Goal: Communication & Community: Answer question/provide support

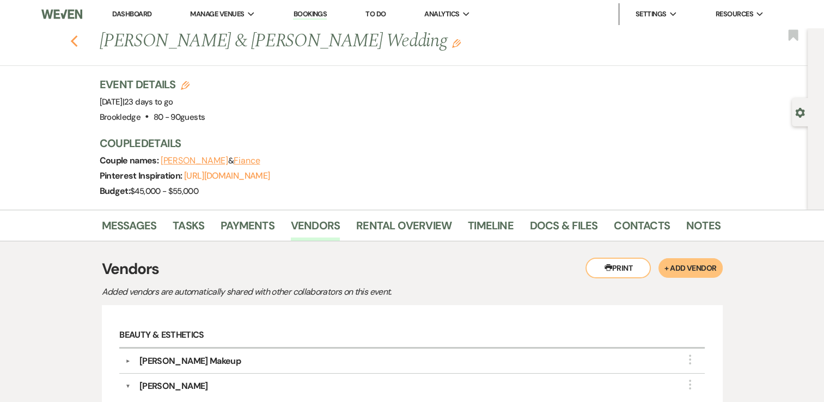
click at [78, 42] on icon "Previous" at bounding box center [74, 41] width 8 height 13
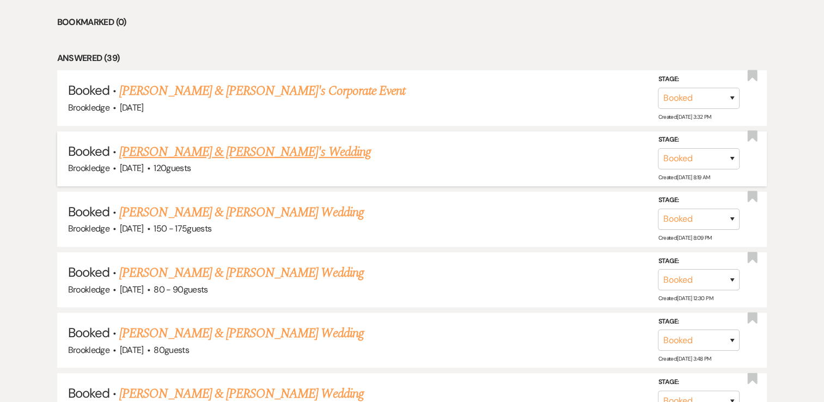
scroll to position [549, 0]
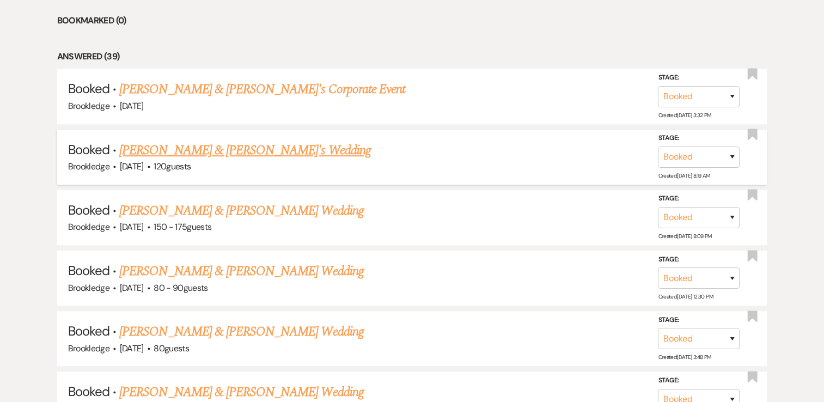
click at [191, 141] on link "[PERSON_NAME] & [PERSON_NAME]'s Wedding" at bounding box center [245, 151] width 252 height 20
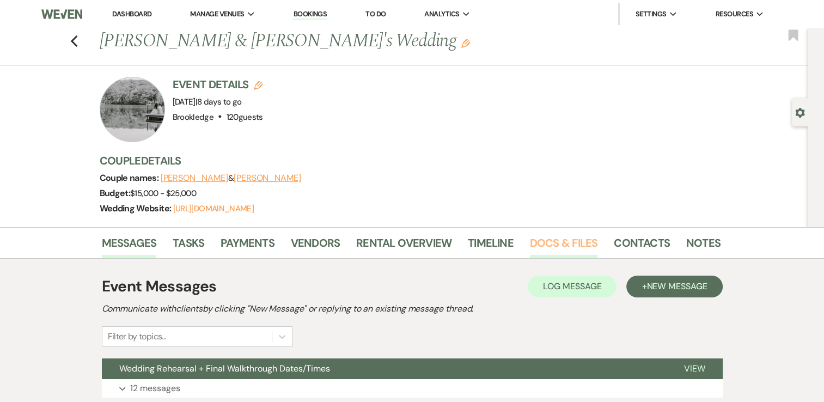
click at [555, 252] on link "Docs & Files" at bounding box center [564, 246] width 68 height 24
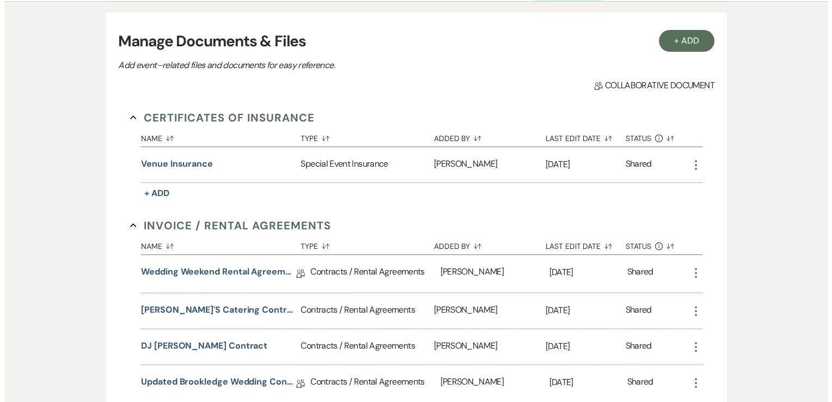
scroll to position [353, 0]
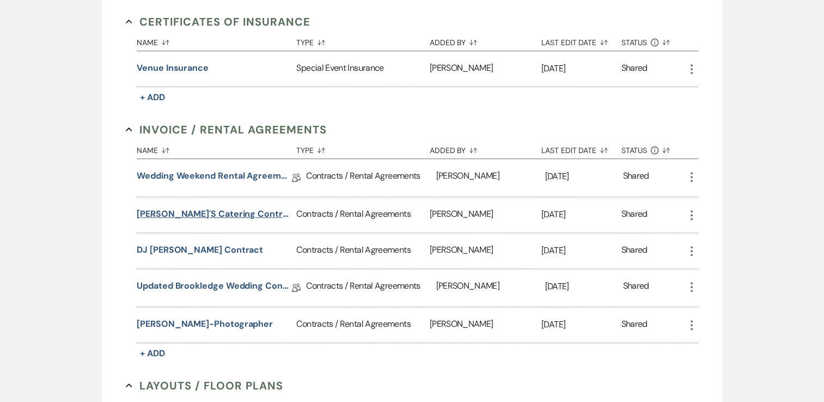
click at [200, 214] on button "Nicole's Catering Contract" at bounding box center [214, 214] width 155 height 13
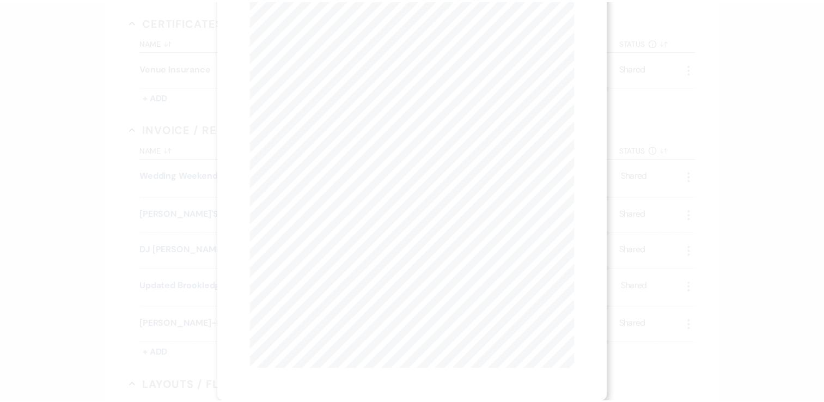
scroll to position [0, 0]
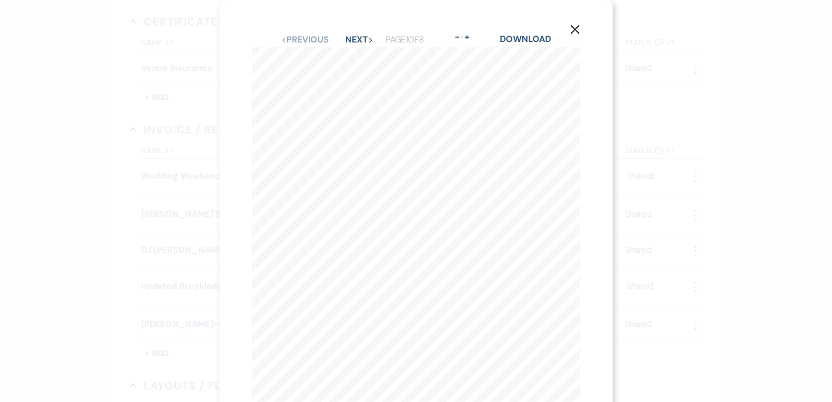
click at [574, 29] on icon "X" at bounding box center [575, 30] width 10 height 10
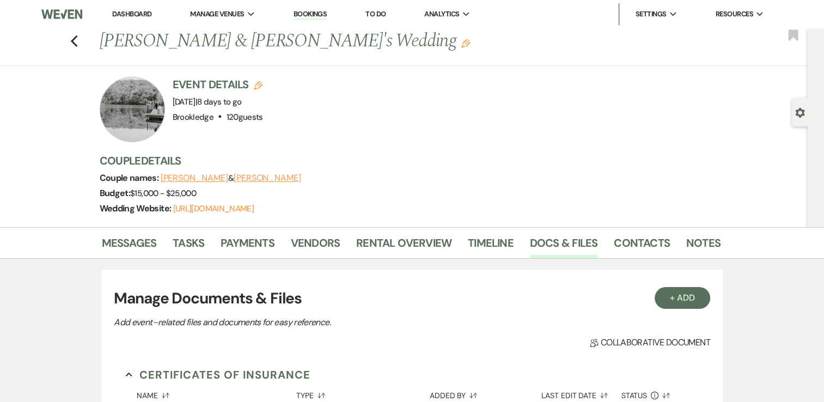
click at [71, 37] on div "Previous Samantha & Peter's Wedding Edit Bookmark" at bounding box center [401, 47] width 813 height 38
click at [78, 40] on icon "Previous" at bounding box center [74, 41] width 8 height 13
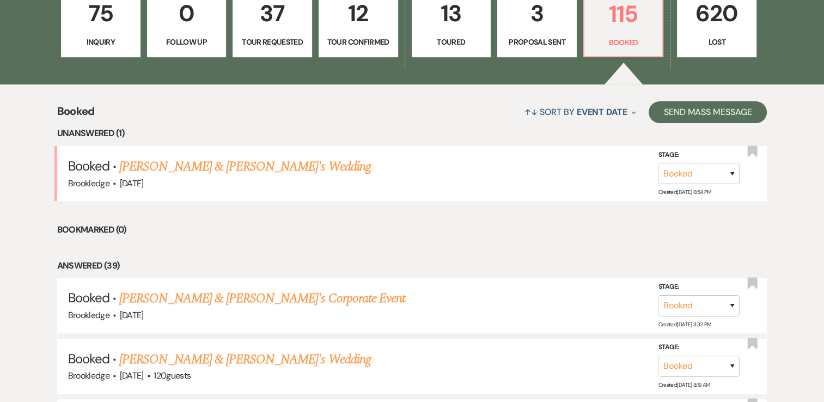
scroll to position [335, 0]
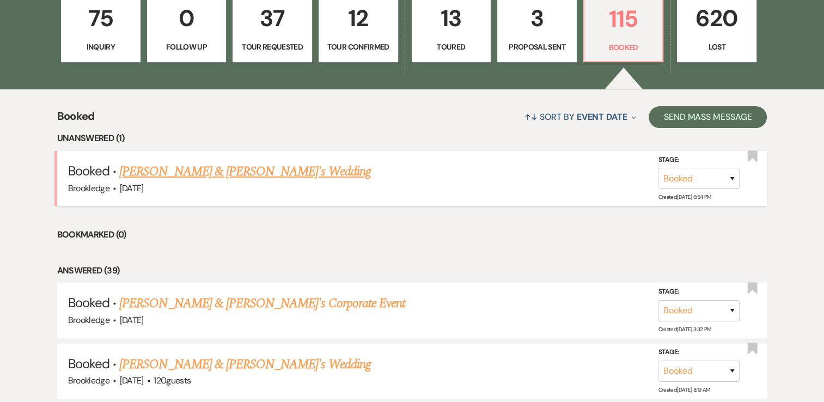
click at [147, 163] on link "[PERSON_NAME] & [PERSON_NAME]'s Wedding" at bounding box center [245, 172] width 252 height 20
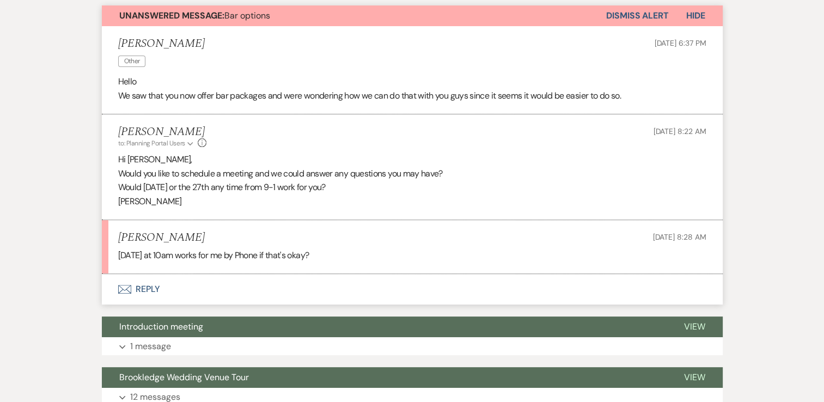
scroll to position [307, 0]
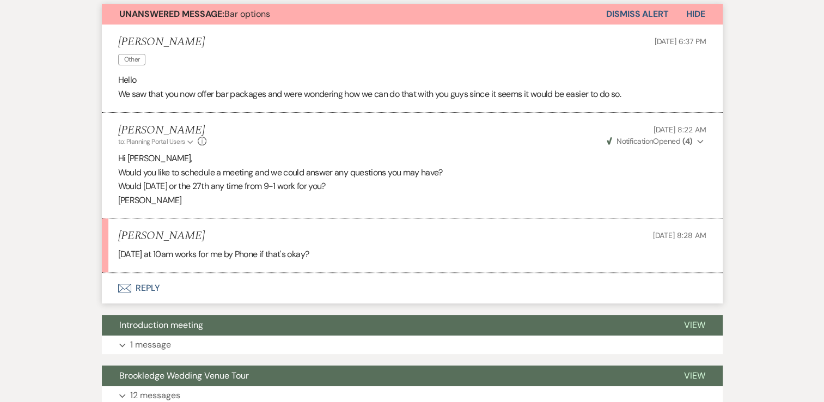
click at [143, 288] on button "Envelope Reply" at bounding box center [412, 288] width 621 height 31
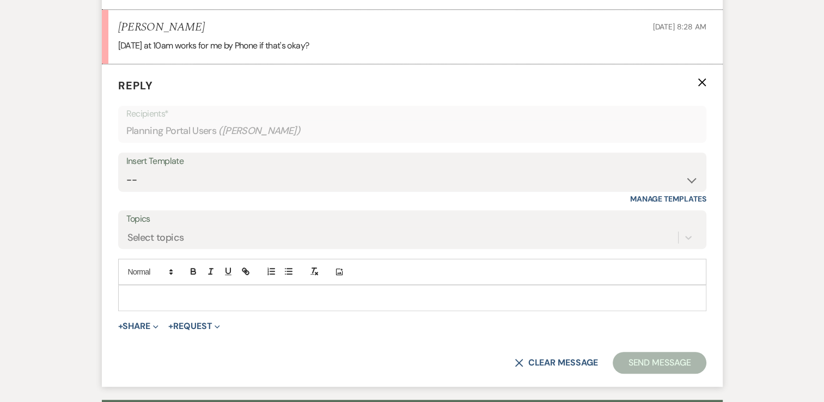
scroll to position [538, 0]
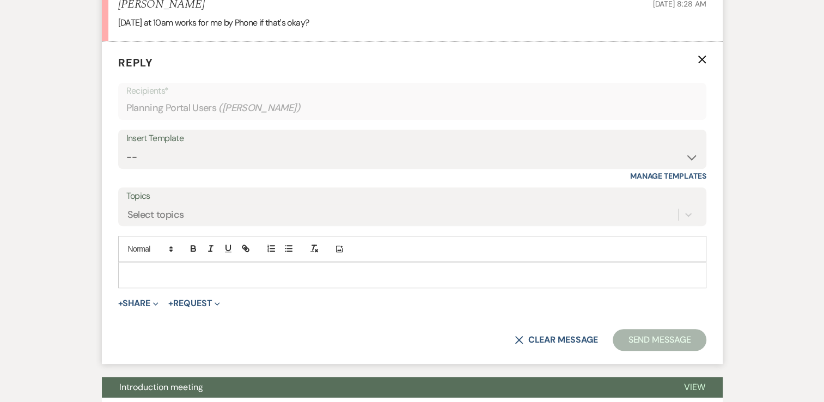
click at [155, 269] on p at bounding box center [412, 275] width 571 height 12
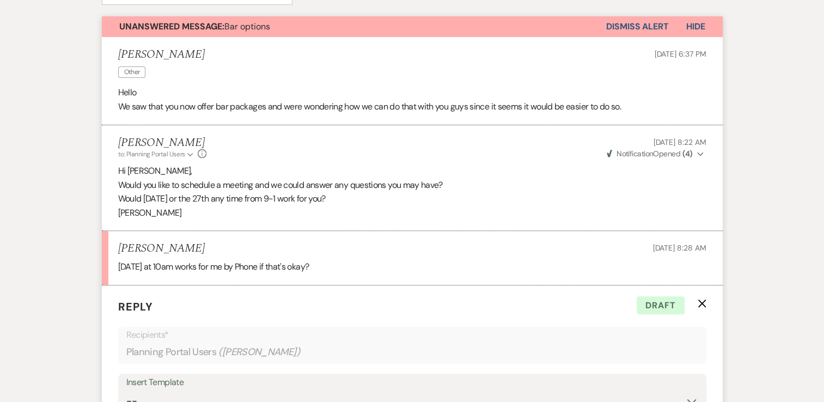
scroll to position [181, 0]
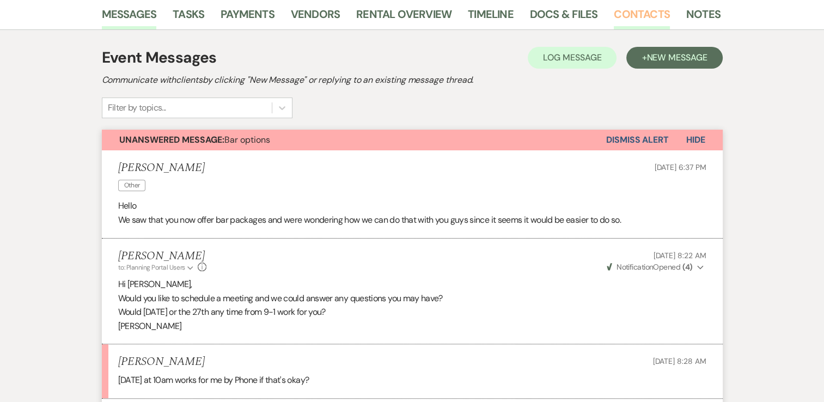
click at [651, 8] on link "Contacts" at bounding box center [642, 17] width 56 height 24
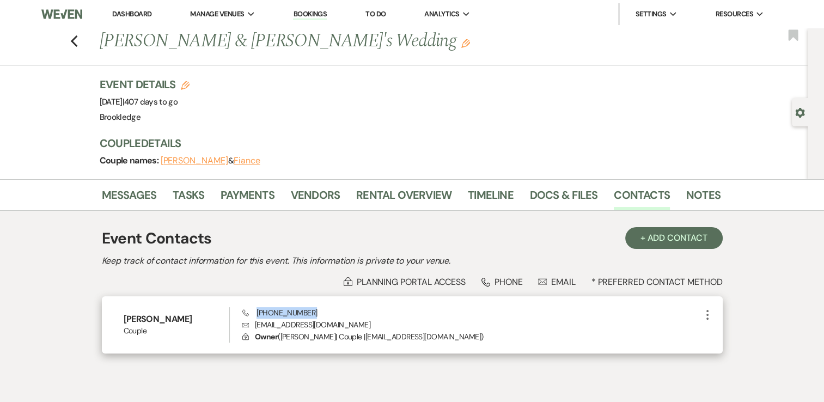
drag, startPoint x: 308, startPoint y: 310, endPoint x: 256, endPoint y: 308, distance: 52.3
click at [256, 308] on div "Phone (518) 461-8710 Envelope quak016@aol.com Lock Owner ( Kristin | Couple | q…" at bounding box center [471, 325] width 458 height 36
copy span "(518) 461-8710"
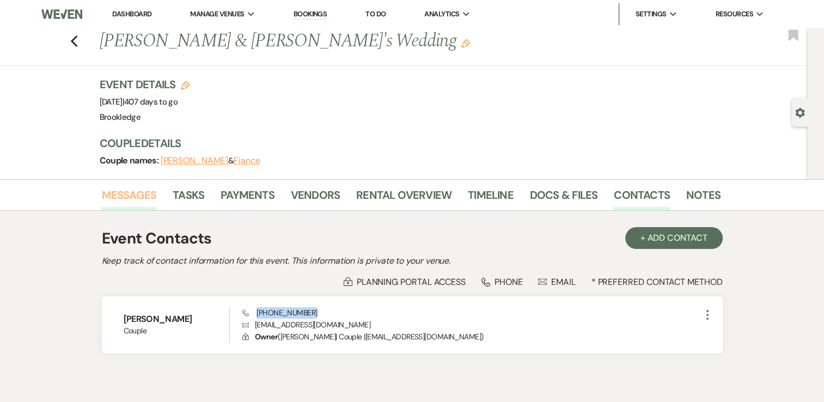
click at [146, 202] on link "Messages" at bounding box center [129, 198] width 55 height 24
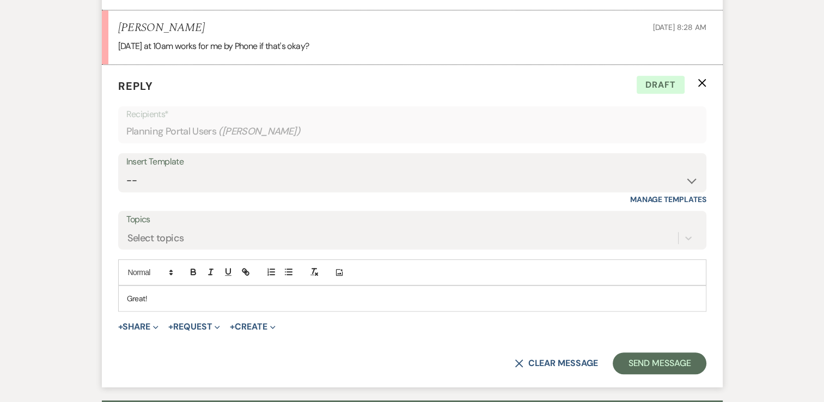
scroll to position [538, 0]
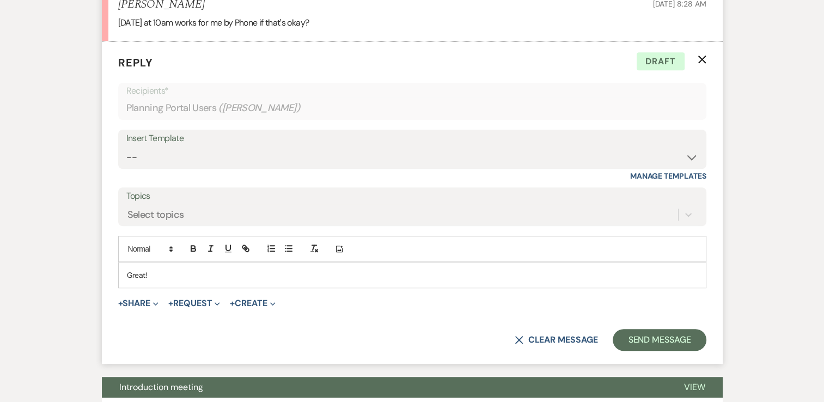
click at [180, 276] on p "Great!" at bounding box center [412, 275] width 571 height 12
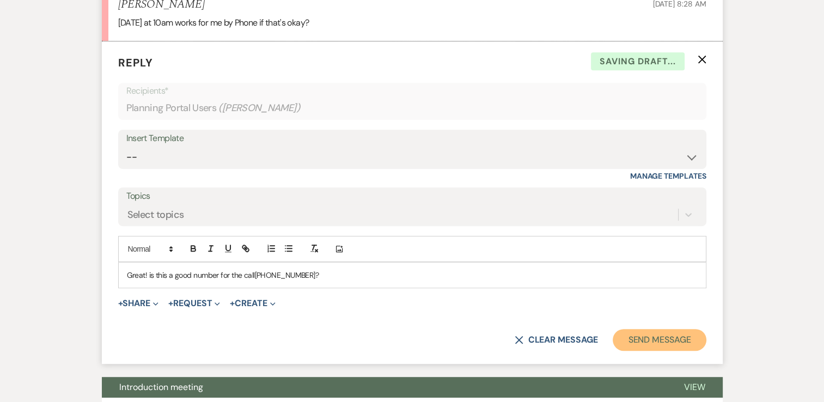
click at [634, 334] on button "Send Message" at bounding box center [659, 340] width 93 height 22
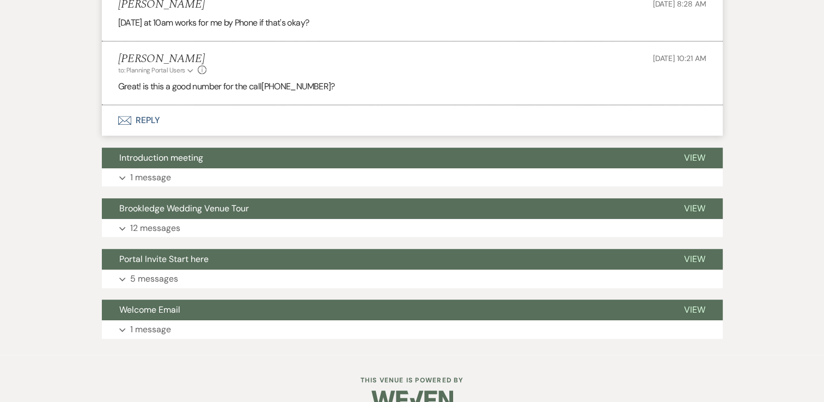
scroll to position [0, 0]
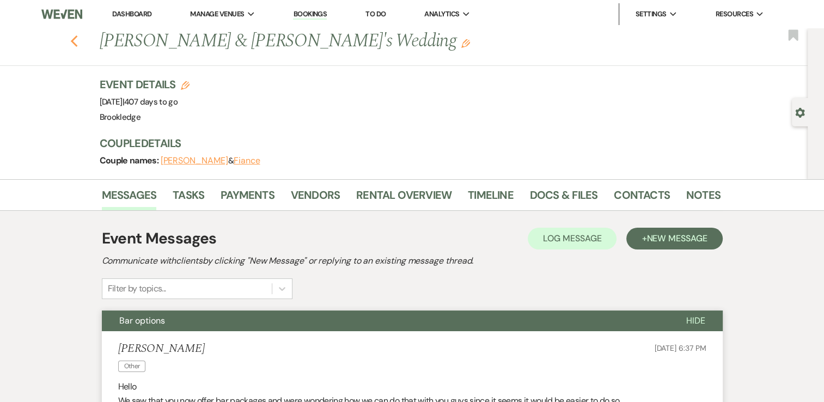
click at [77, 38] on icon "Previous" at bounding box center [74, 41] width 8 height 13
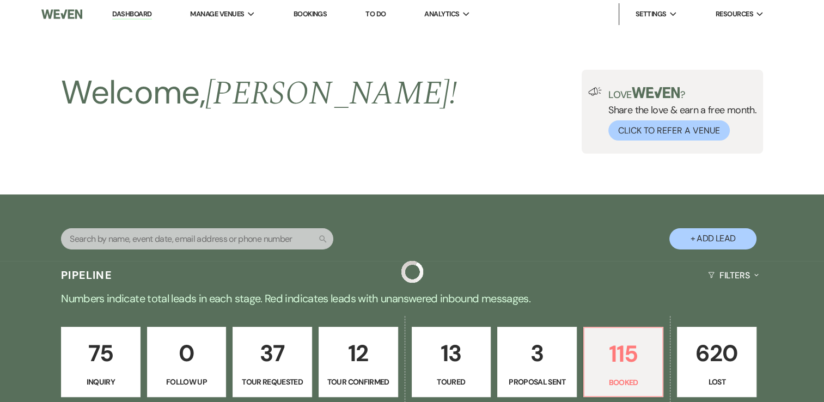
scroll to position [335, 0]
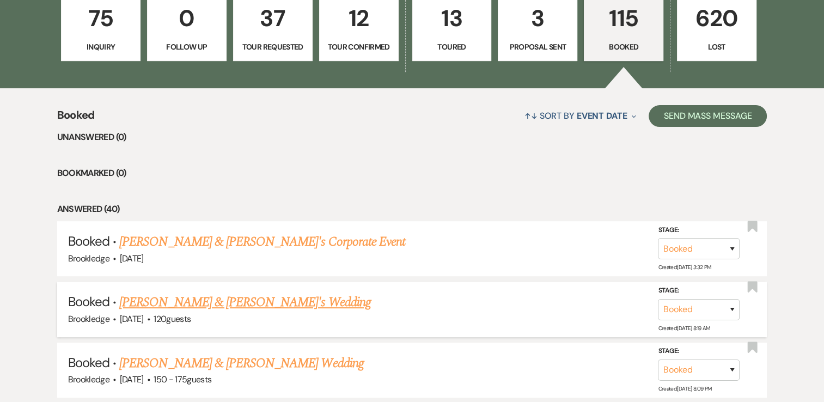
click at [173, 298] on link "[PERSON_NAME] & [PERSON_NAME]'s Wedding" at bounding box center [245, 303] width 252 height 20
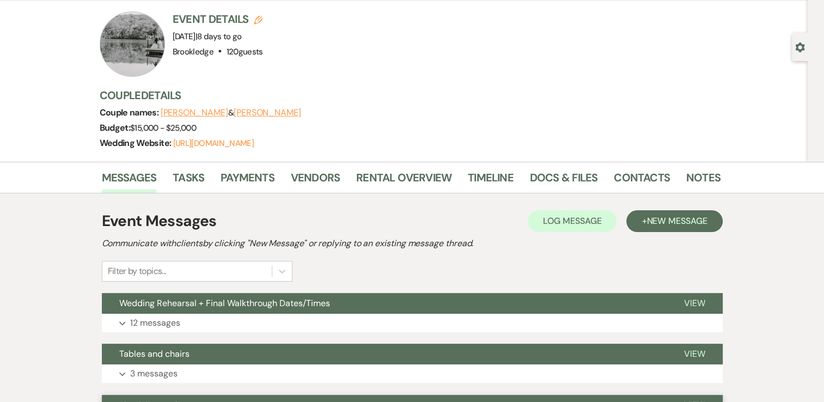
scroll to position [65, 0]
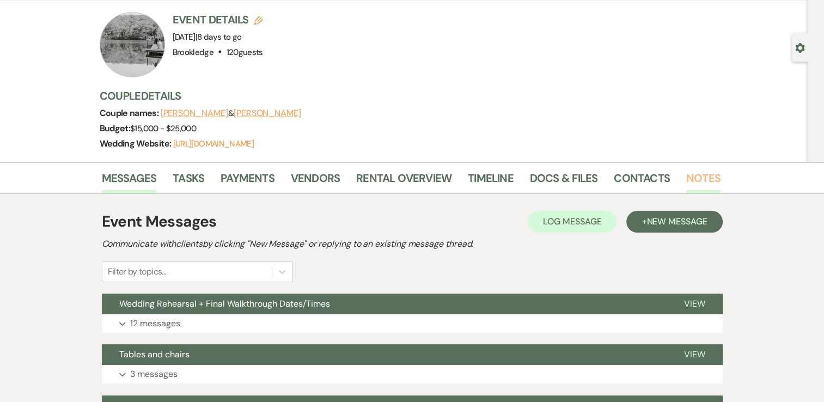
click at [696, 172] on link "Notes" at bounding box center [703, 181] width 34 height 24
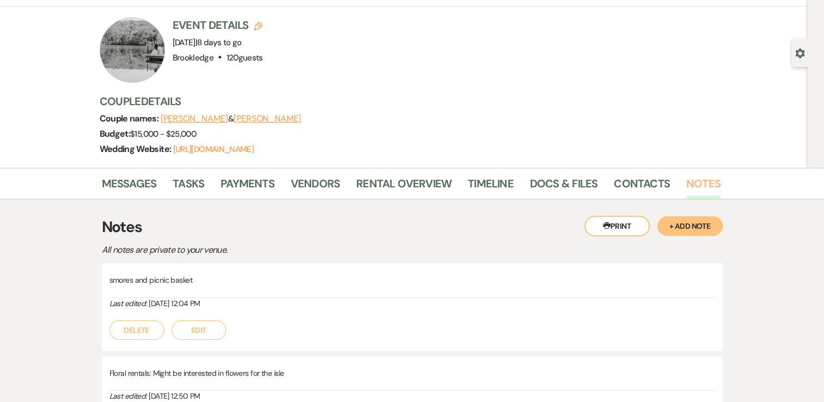
scroll to position [28, 0]
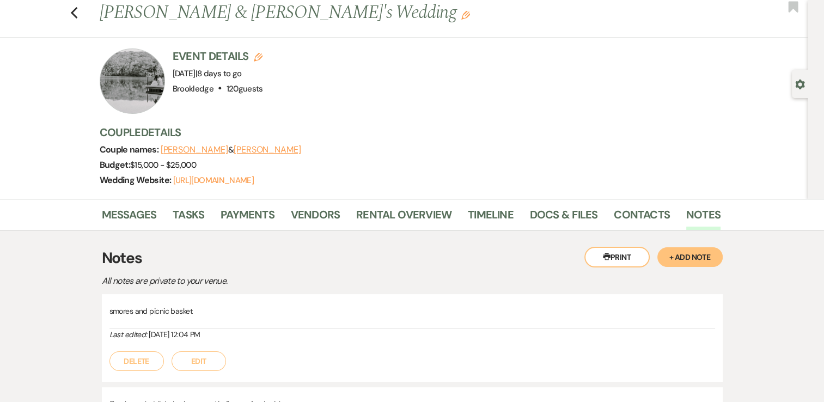
click at [684, 249] on button "+ Add Note" at bounding box center [689, 257] width 65 height 20
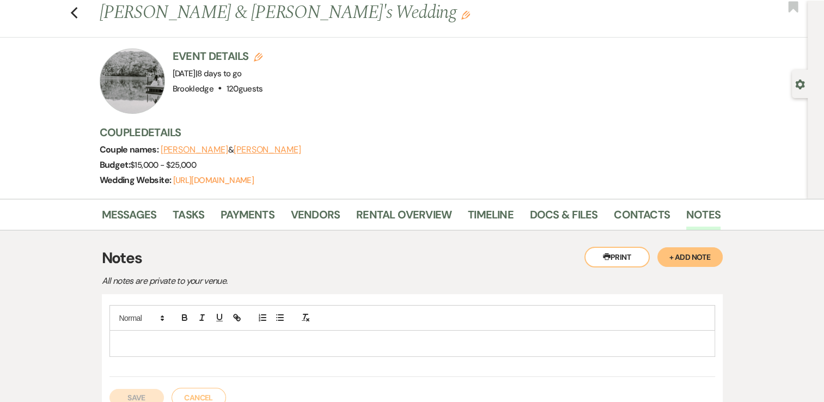
click at [260, 337] on p at bounding box center [412, 343] width 588 height 12
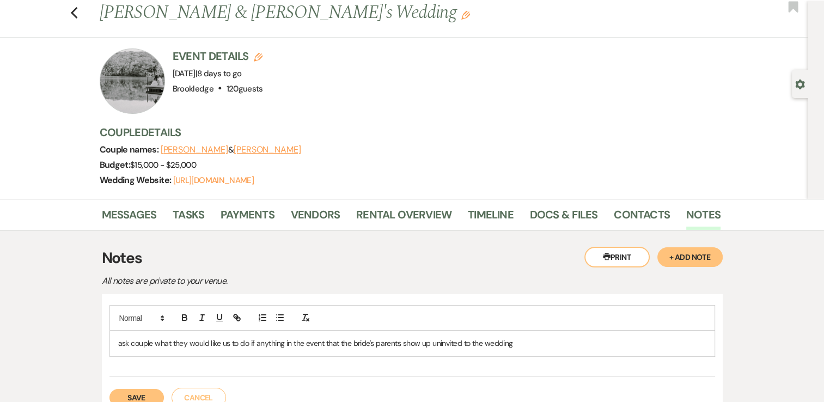
scroll to position [78, 0]
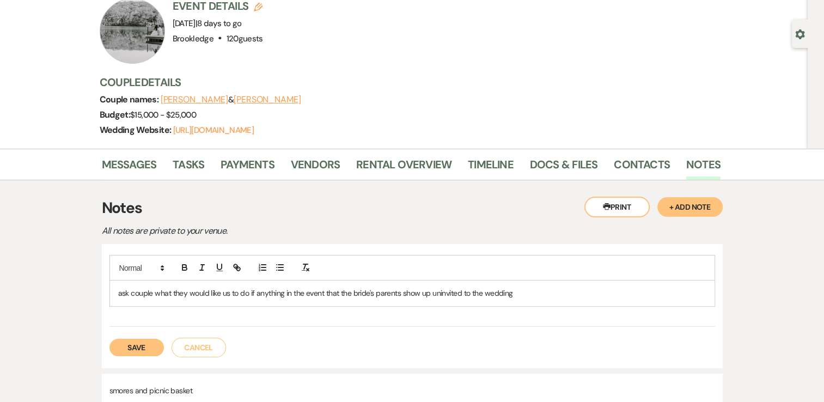
click at [128, 342] on button "Save" at bounding box center [136, 347] width 54 height 17
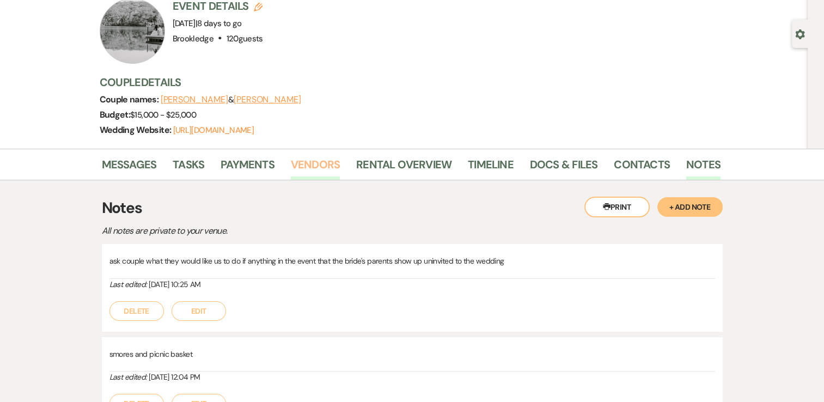
click at [301, 167] on link "Vendors" at bounding box center [315, 168] width 49 height 24
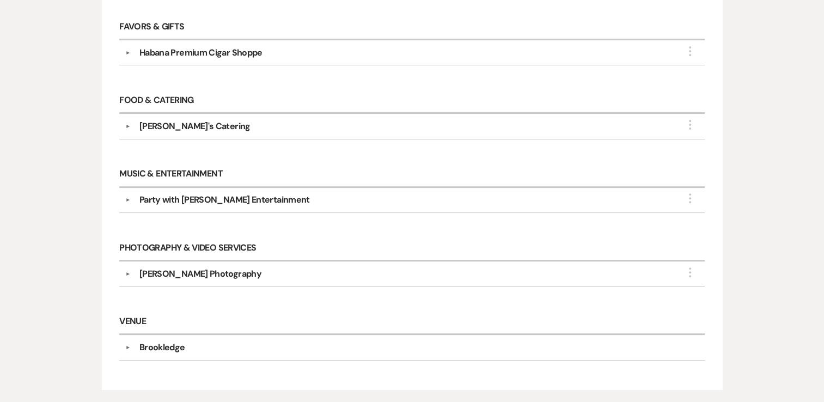
scroll to position [326, 0]
click at [176, 195] on div "Party with Todd Entertainment" at bounding box center [224, 199] width 170 height 13
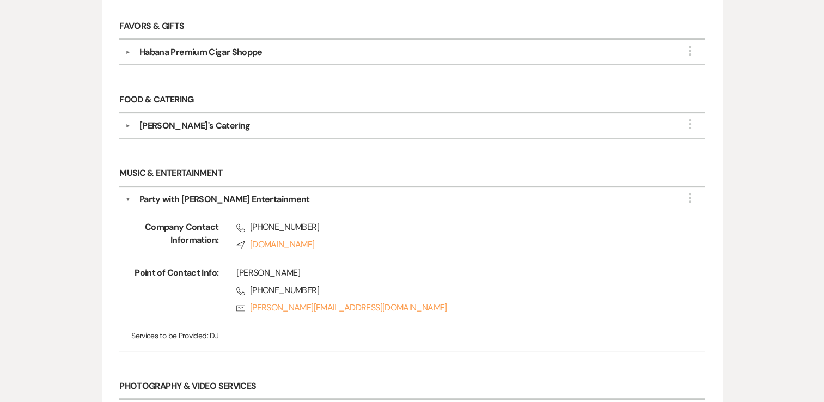
click at [233, 60] on div "▼ Habana Premium Cigar Shoppe More Company Contact Information: Phone (518) 690…" at bounding box center [411, 52] width 585 height 25
click at [233, 57] on div "Habana Premium Cigar Shoppe" at bounding box center [200, 52] width 123 height 13
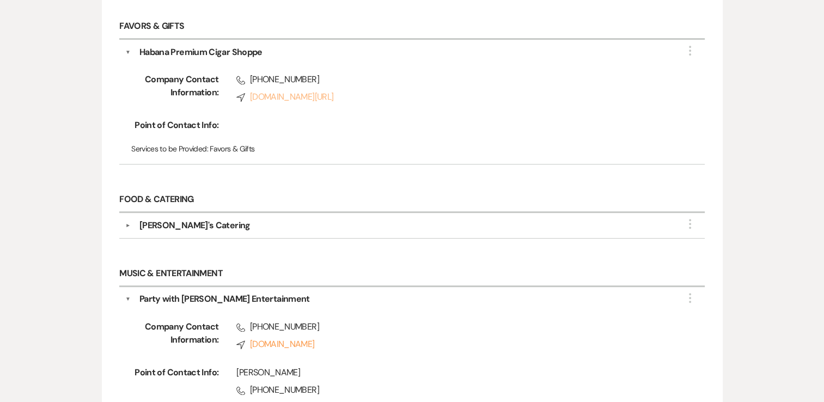
click at [295, 93] on link "Compass habanahappenings.com/hire-a-cigar-roller/" at bounding box center [453, 96] width 434 height 13
click at [177, 227] on div "Nicole's Catering" at bounding box center [194, 225] width 111 height 13
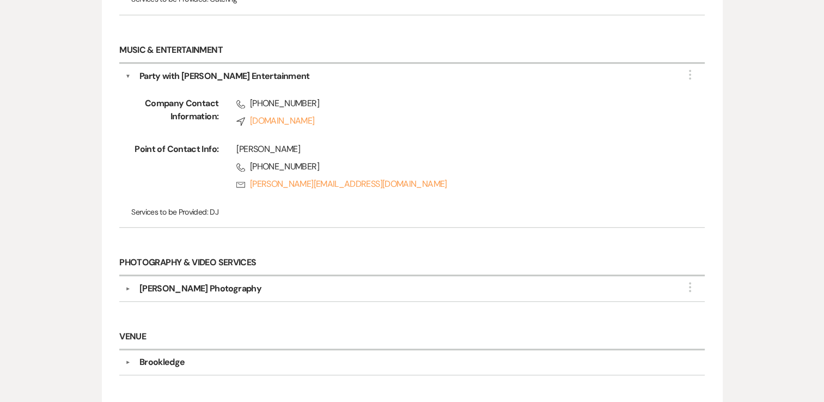
scroll to position [689, 0]
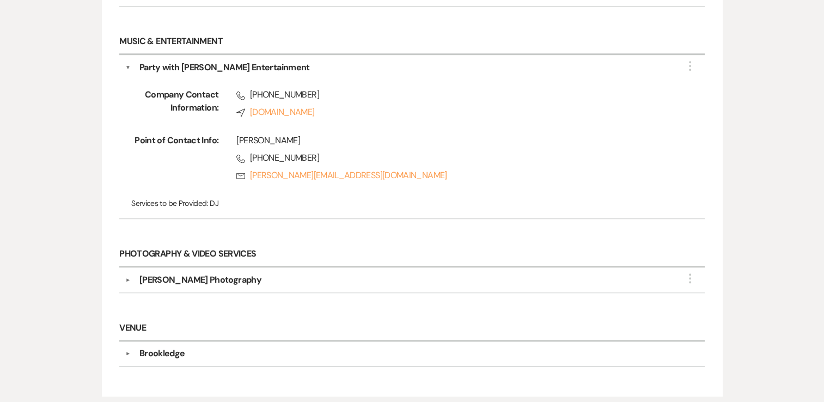
click at [235, 273] on div "Paige O'Donnell Photography" at bounding box center [200, 279] width 122 height 13
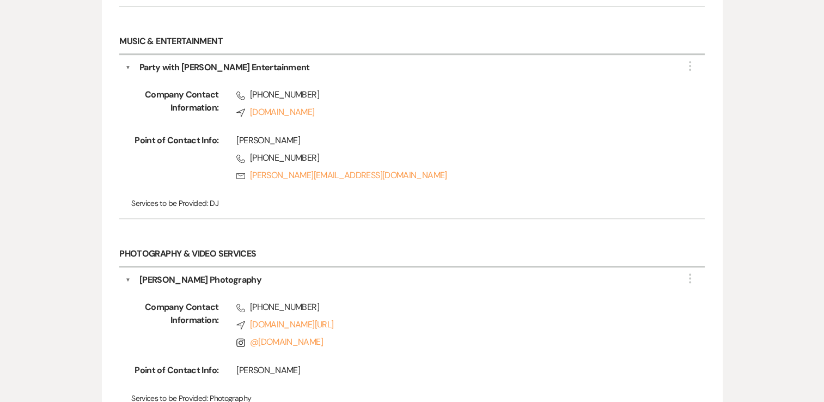
scroll to position [721, 0]
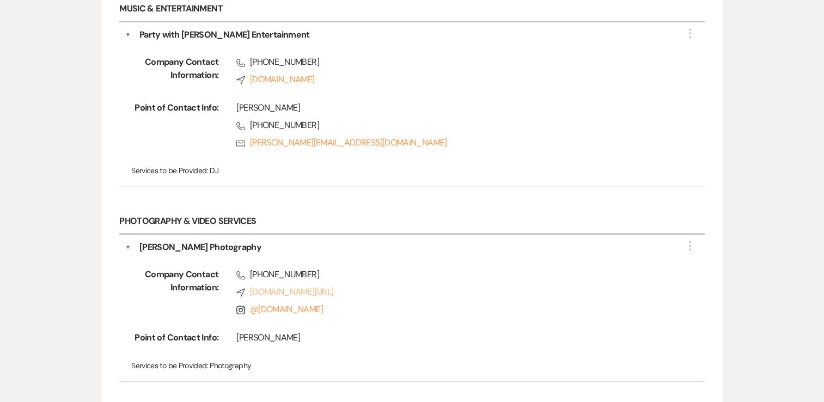
click at [289, 294] on link "Compass paigeodonnellphotography.pixieset.com/" at bounding box center [453, 291] width 434 height 13
click at [318, 308] on link "@ Paigeodonnell.photo" at bounding box center [286, 308] width 73 height 11
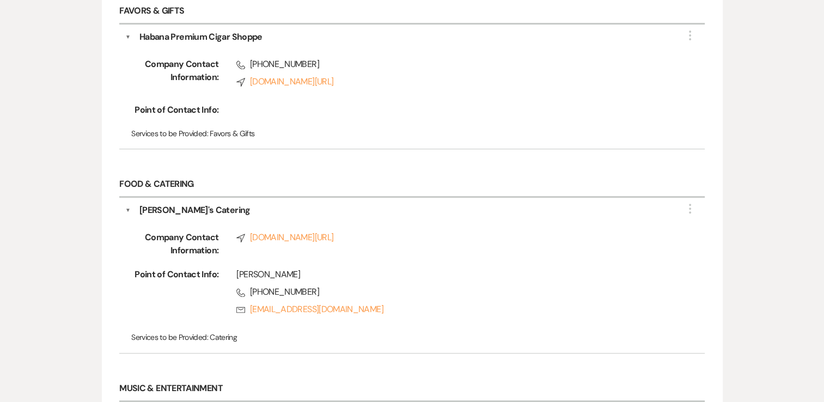
scroll to position [0, 0]
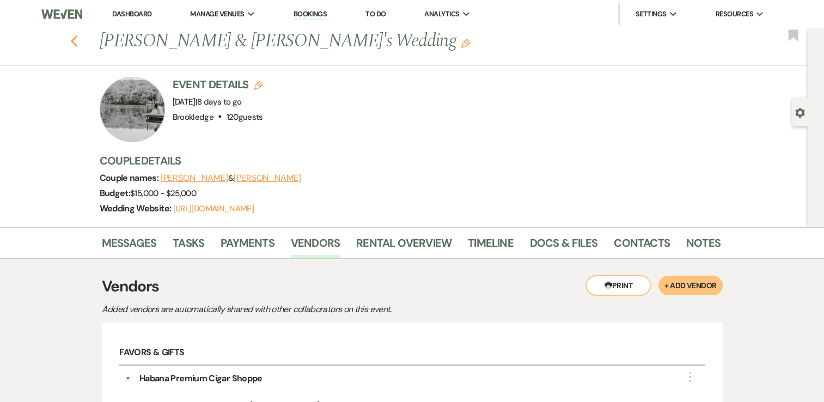
click at [76, 41] on use "button" at bounding box center [73, 41] width 7 height 12
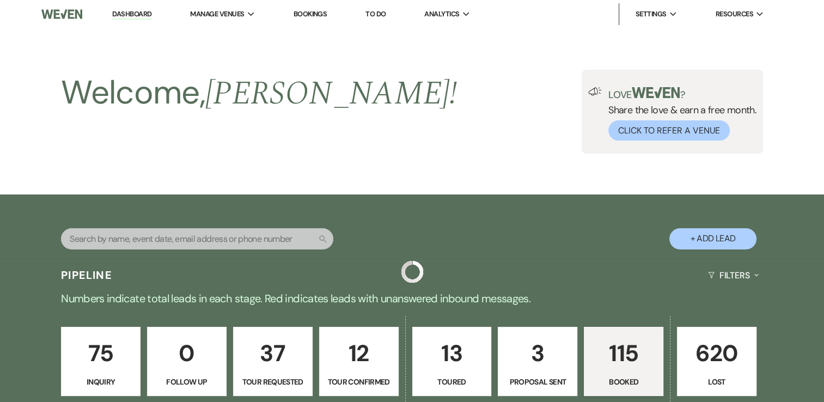
scroll to position [335, 0]
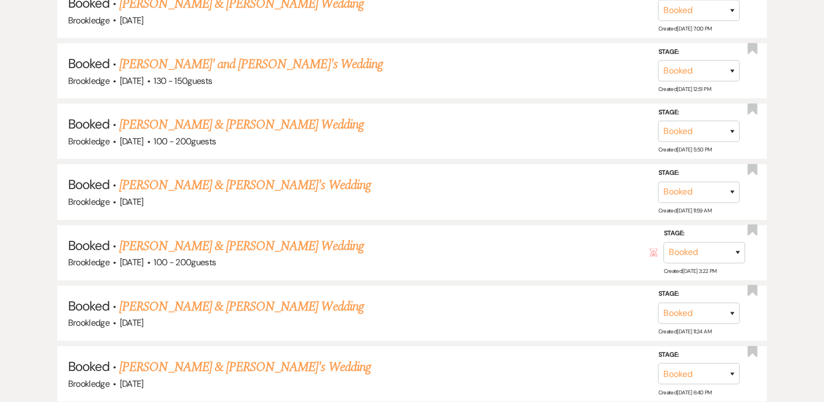
scroll to position [2087, 0]
click at [220, 237] on link "[PERSON_NAME] & [PERSON_NAME] Wedding" at bounding box center [241, 247] width 244 height 20
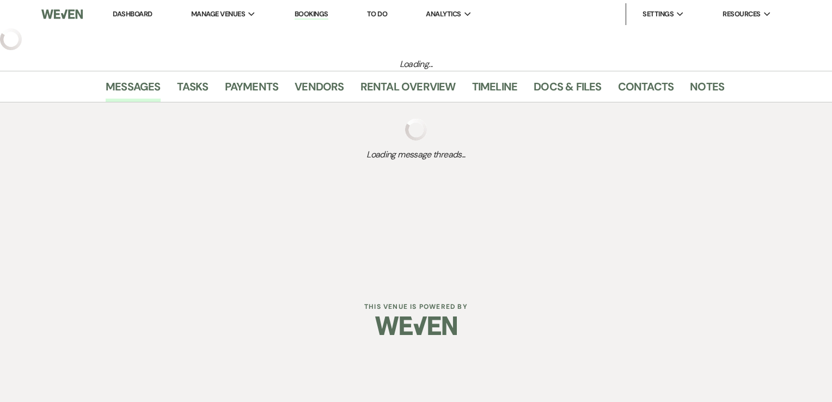
select select "5"
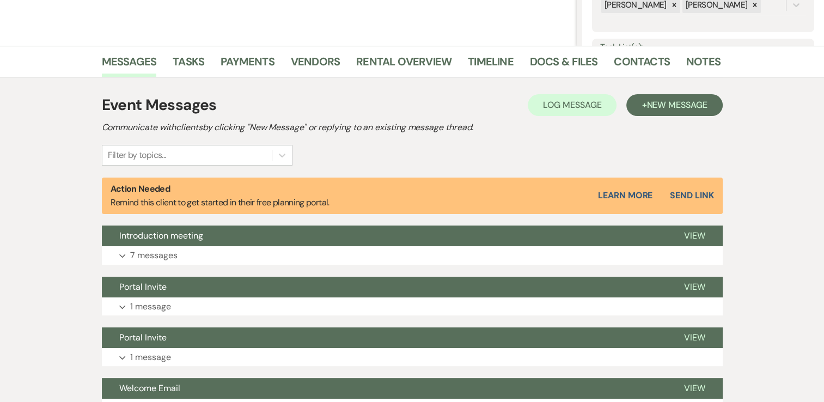
scroll to position [233, 0]
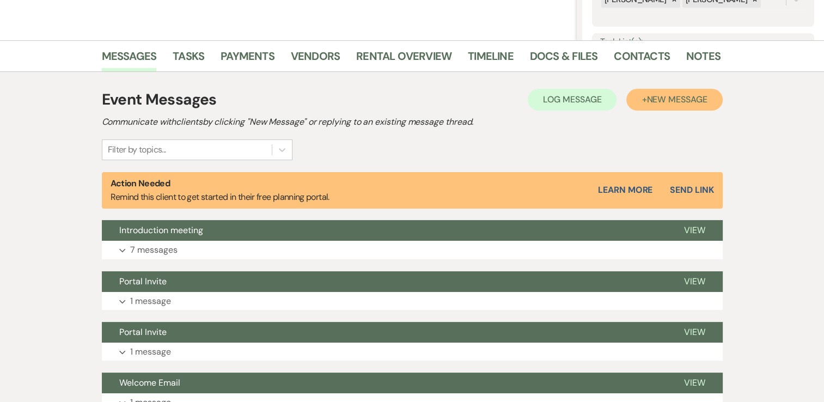
click at [676, 95] on span "New Message" at bounding box center [677, 99] width 60 height 11
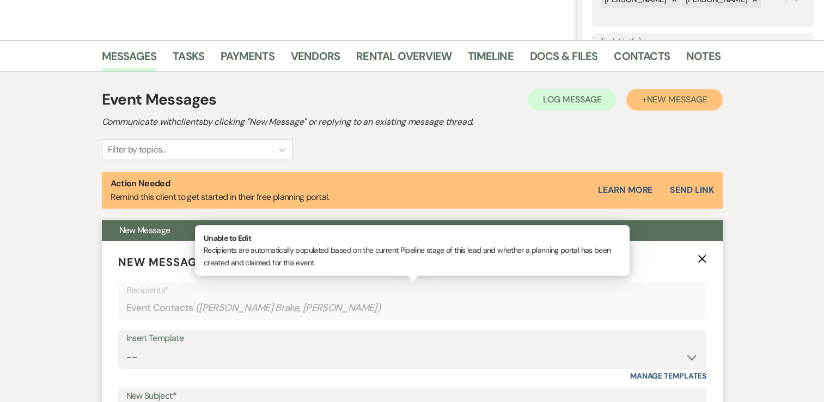
scroll to position [449, 0]
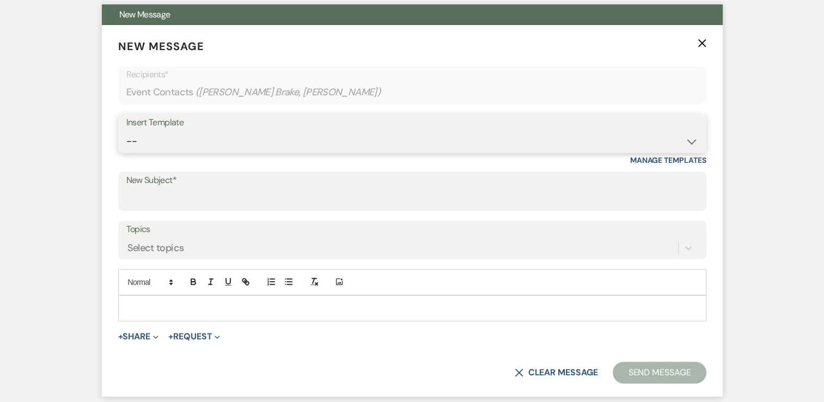
click at [498, 132] on select "-- Weven Planning Portal Introduction (Booked Events) Inquiry Response Welcome …" at bounding box center [412, 141] width 572 height 21
select select "4759"
click at [126, 131] on select "-- Weven Planning Portal Introduction (Booked Events) Inquiry Response Welcome …" at bounding box center [412, 141] width 572 height 21
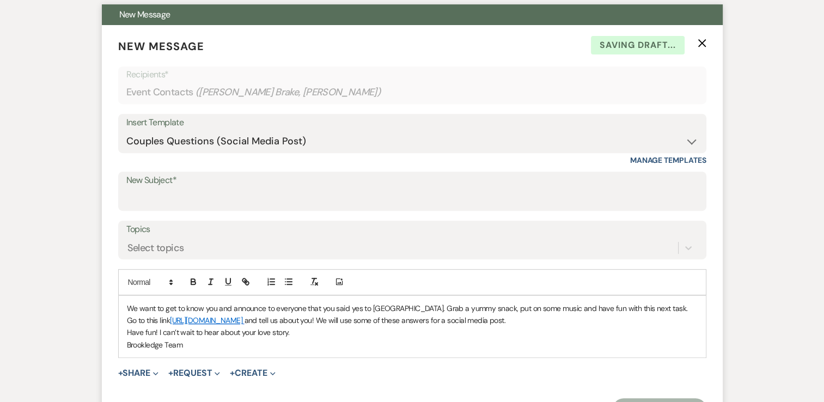
click at [200, 185] on label "New Subject*" at bounding box center [412, 181] width 572 height 16
click at [200, 188] on input "New Subject*" at bounding box center [412, 198] width 572 height 21
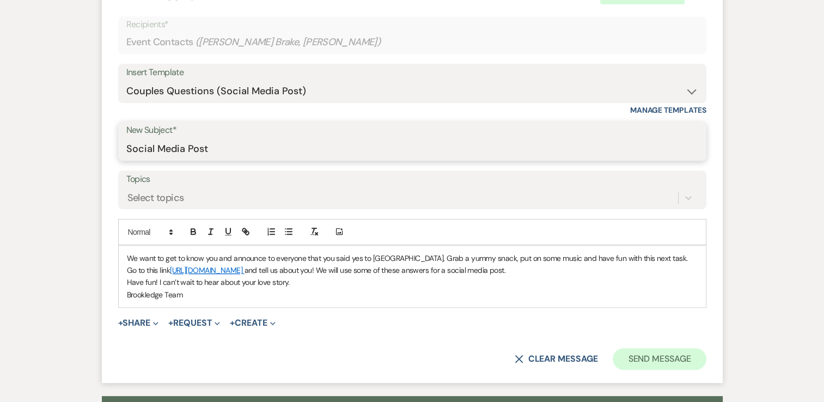
type input "Social Media Post"
click at [630, 357] on button "Send Message" at bounding box center [659, 359] width 93 height 22
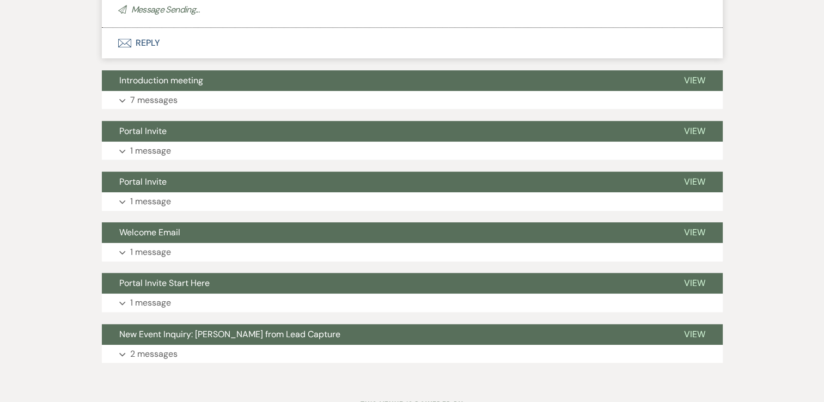
scroll to position [0, 0]
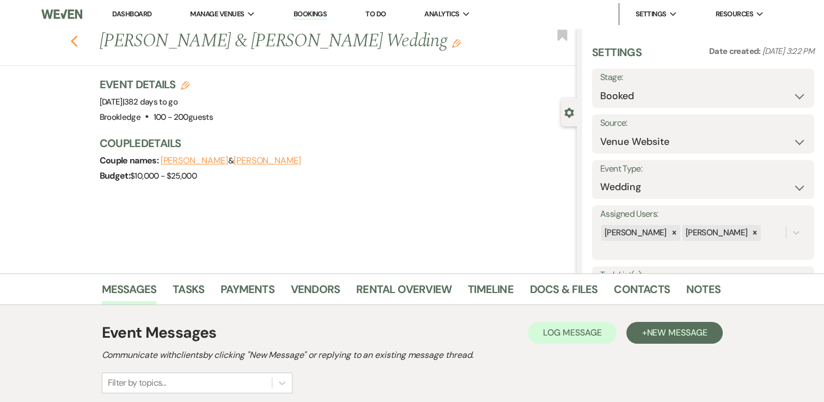
click at [78, 39] on icon "Previous" at bounding box center [74, 41] width 8 height 13
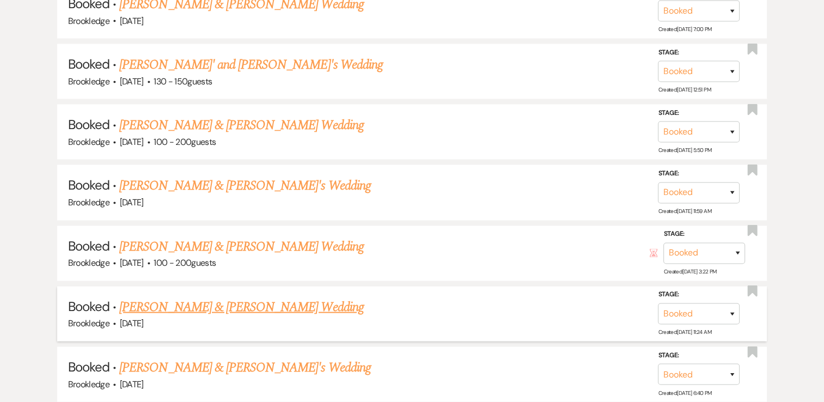
scroll to position [2290, 0]
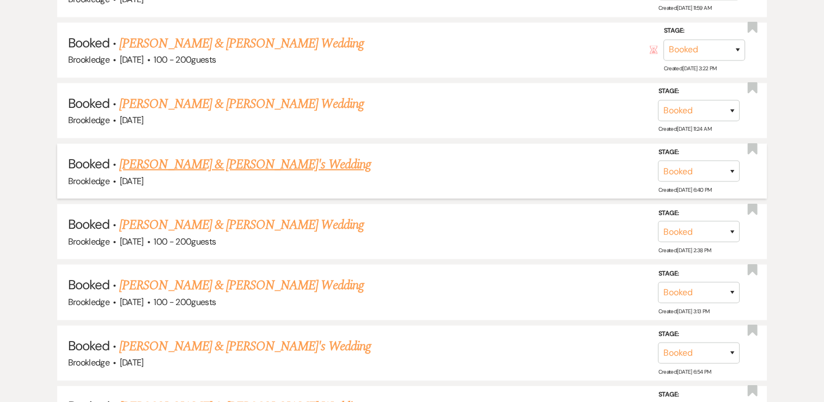
click at [194, 155] on link "[PERSON_NAME] & [PERSON_NAME]'s Wedding" at bounding box center [245, 165] width 252 height 20
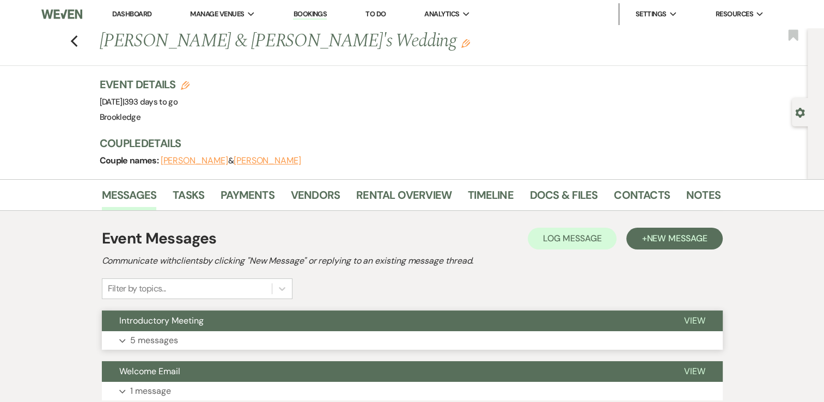
click at [425, 330] on button "Introductory Meeting" at bounding box center [384, 320] width 565 height 21
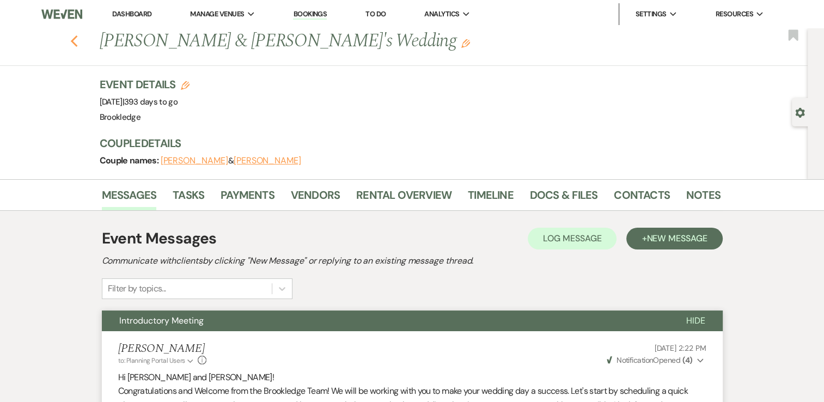
click at [78, 36] on icon "Previous" at bounding box center [74, 41] width 8 height 13
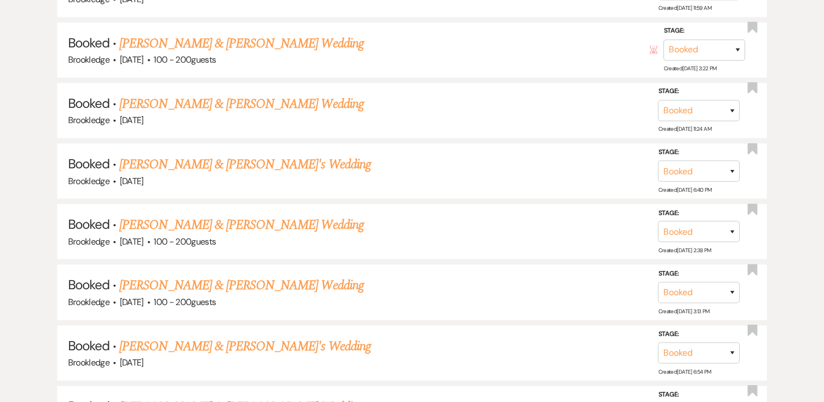
scroll to position [2342, 0]
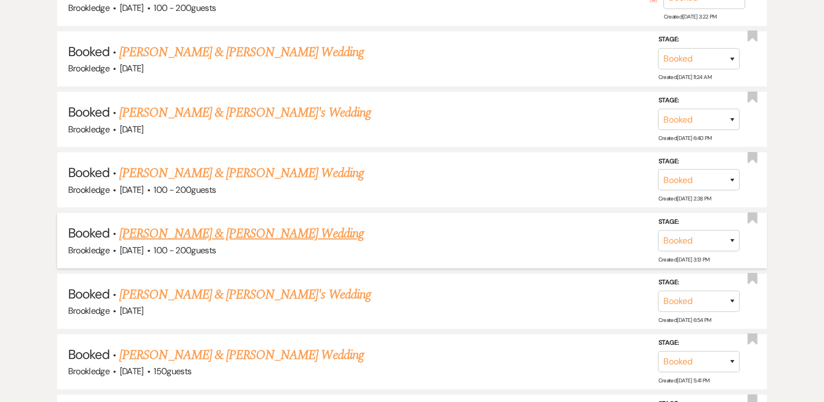
click at [212, 224] on link "[PERSON_NAME] & [PERSON_NAME] Wedding" at bounding box center [241, 234] width 244 height 20
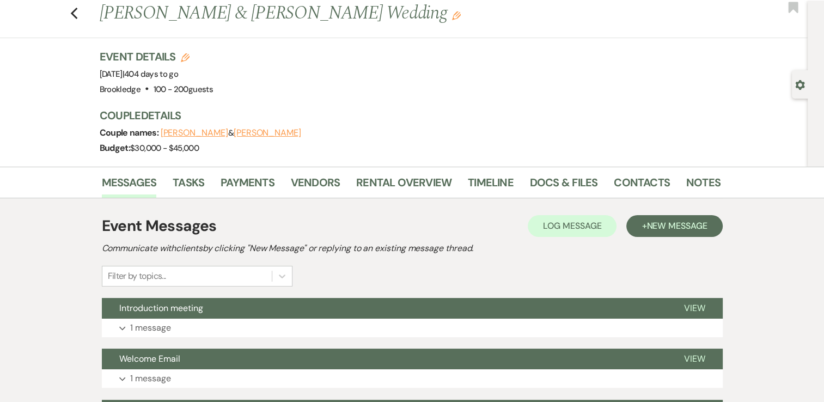
scroll to position [28, 0]
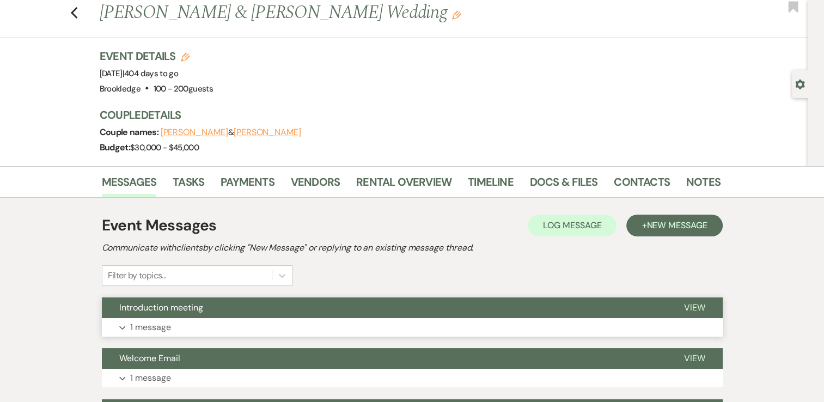
click at [342, 318] on button "Expand 1 message" at bounding box center [412, 327] width 621 height 19
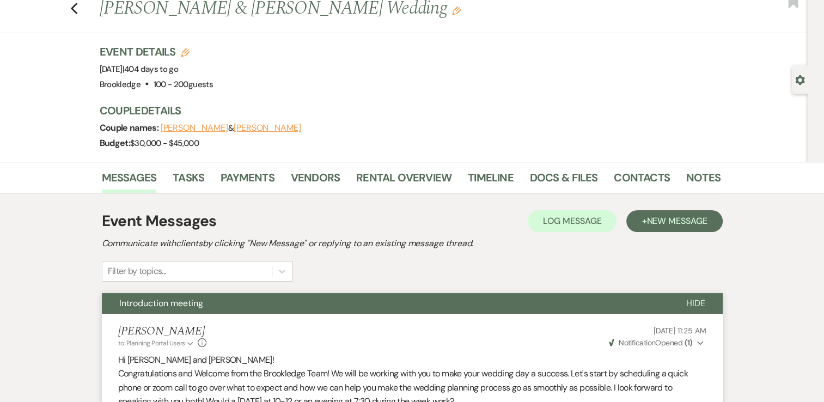
scroll to position [32, 0]
click at [77, 10] on use "button" at bounding box center [73, 9] width 7 height 12
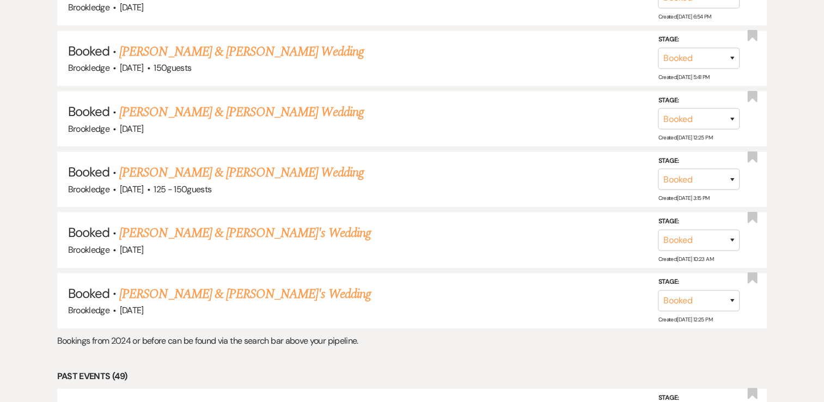
scroll to position [2646, 0]
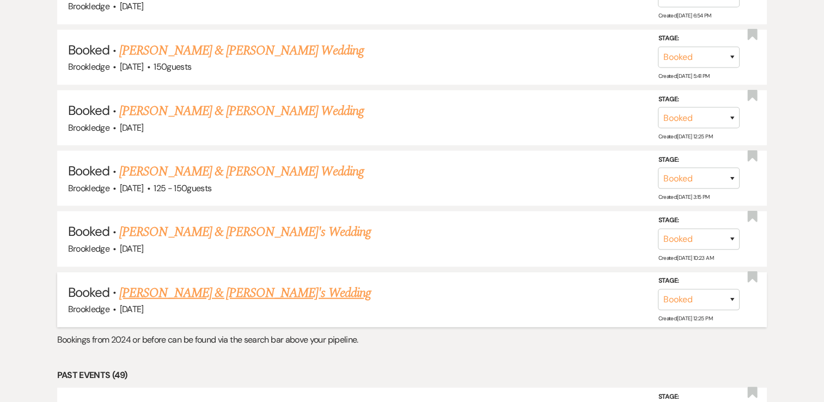
click at [252, 283] on link "[PERSON_NAME] & [PERSON_NAME]'s Wedding" at bounding box center [245, 293] width 252 height 20
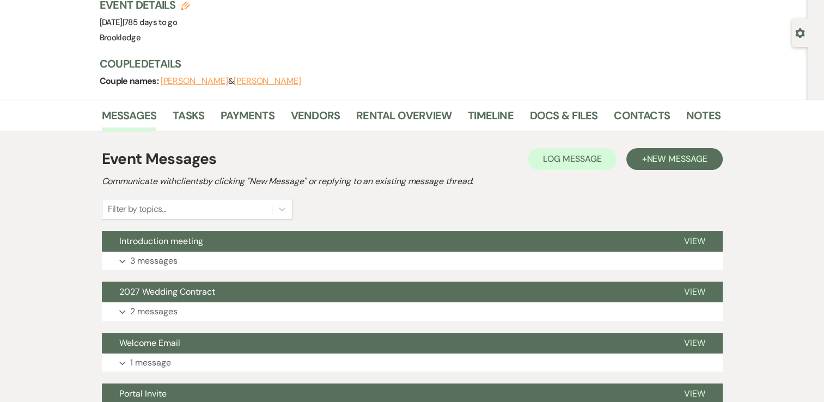
scroll to position [81, 0]
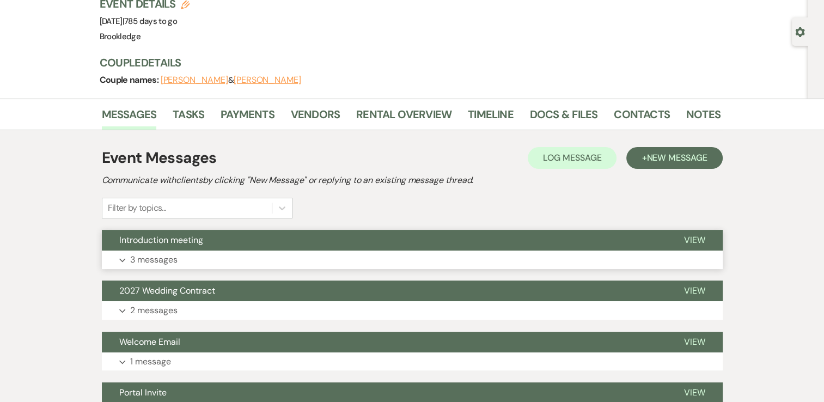
click at [341, 255] on button "Expand 3 messages" at bounding box center [412, 260] width 621 height 19
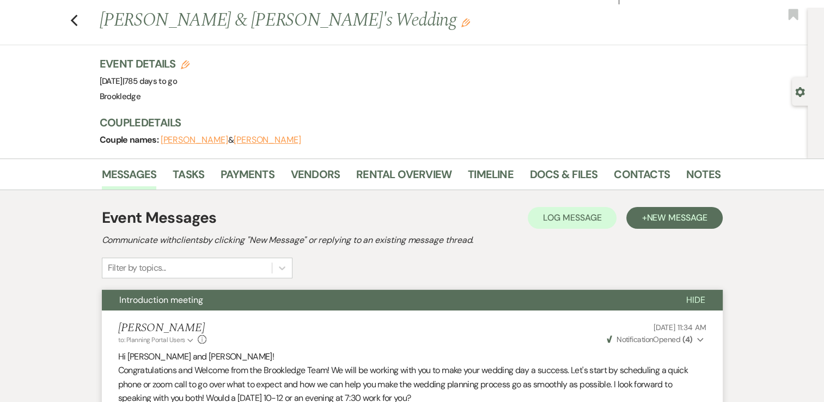
scroll to position [0, 0]
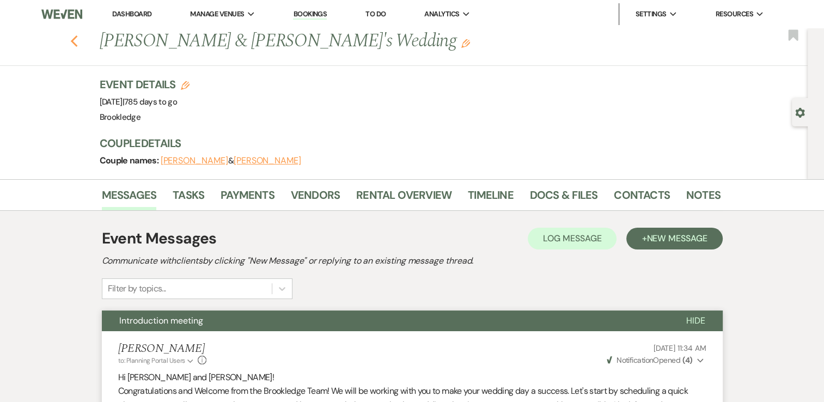
click at [77, 43] on use "button" at bounding box center [73, 41] width 7 height 12
